Goal: Task Accomplishment & Management: Use online tool/utility

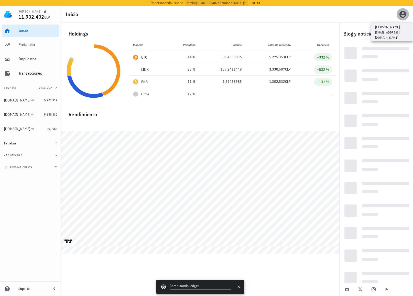
click at [398, 16] on span "button" at bounding box center [402, 14] width 12 height 8
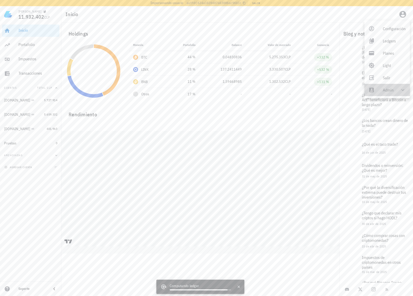
click at [390, 93] on div "Admin" at bounding box center [387, 90] width 11 height 10
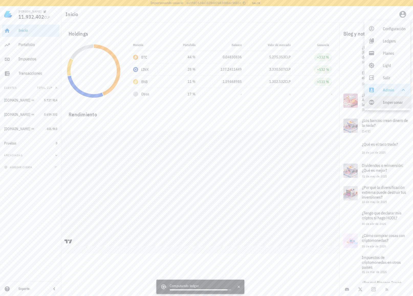
click at [380, 103] on link "Impersonar" at bounding box center [387, 102] width 46 height 12
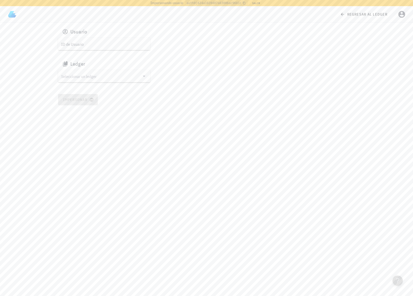
click at [61, 36] on div "Usuario" at bounding box center [206, 32] width 297 height 12
click at [73, 44] on input "ID de Usuario" at bounding box center [103, 44] width 85 height 8
paste input "auth0|657e57cf585a3c362d365ab4"
type input "auth0|657e57cf585a3c362d365ab4"
click at [74, 79] on input "Seleccionar un ledger" at bounding box center [100, 76] width 79 height 8
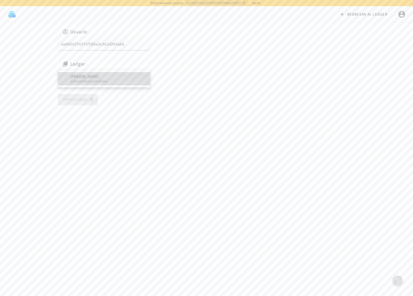
click at [75, 80] on div "clq8uljzp0011at130sp9c8dq" at bounding box center [108, 82] width 76 height 4
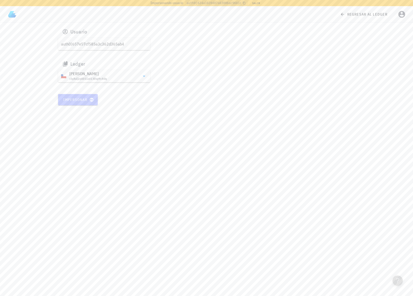
click at [71, 100] on span "Impersonar" at bounding box center [78, 99] width 30 height 5
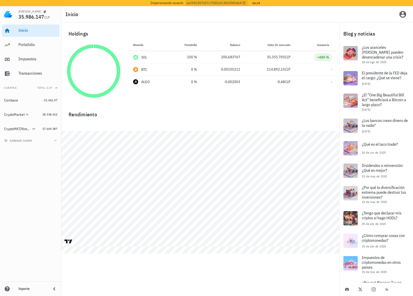
click at [122, 16] on div "Inicio" at bounding box center [236, 14] width 351 height 16
click at [16, 116] on div "CryptoMarket" at bounding box center [14, 114] width 20 height 4
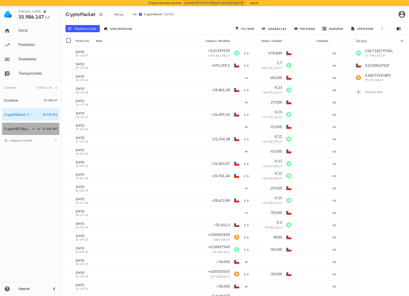
click at [20, 129] on div "CryptoMKT/NotBank" at bounding box center [17, 129] width 27 height 4
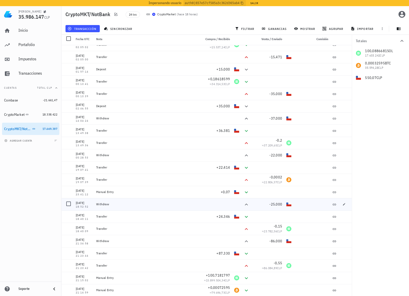
scroll to position [2, 0]
drag, startPoint x: 95, startPoint y: 278, endPoint x: 116, endPoint y: 278, distance: 20.2
click at [116, 278] on div "Manual Entry" at bounding box center [146, 277] width 105 height 12
copy div "Manual Entry"
click at [222, 18] on div "24 txs CryptoMarket ( hace 18 horas )" at bounding box center [210, 14] width 177 height 13
